Goal: Navigation & Orientation: Go to known website

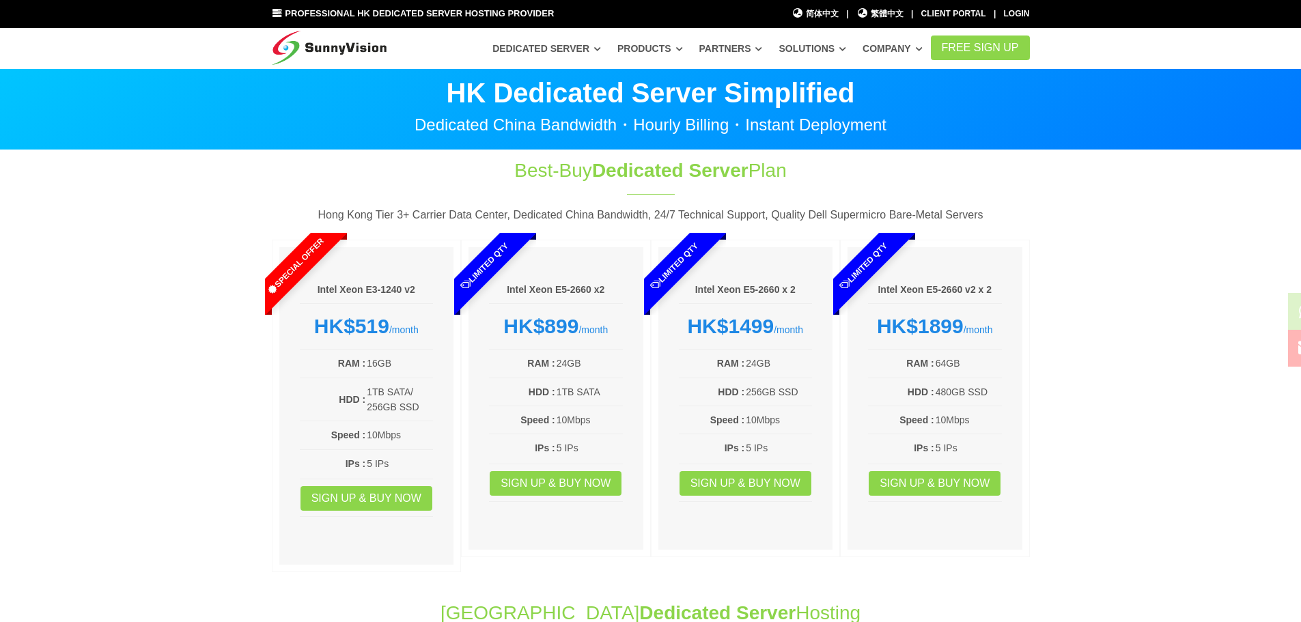
click at [878, 6] on ul "简体中文 简体中文 | 繁體中文 繁體中文 | Client Portal | Login" at bounding box center [911, 11] width 243 height 20
click at [878, 15] on span "繁體中文" at bounding box center [880, 14] width 47 height 13
